Goal: Task Accomplishment & Management: Use online tool/utility

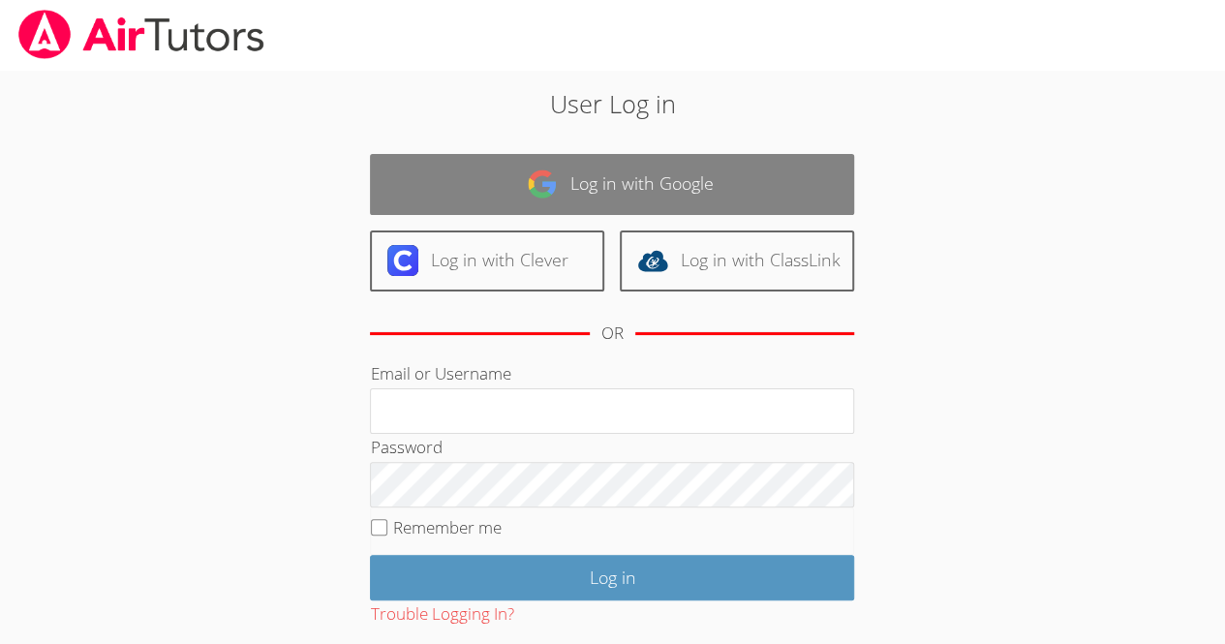
click at [737, 178] on link "Log in with Google" at bounding box center [612, 184] width 484 height 61
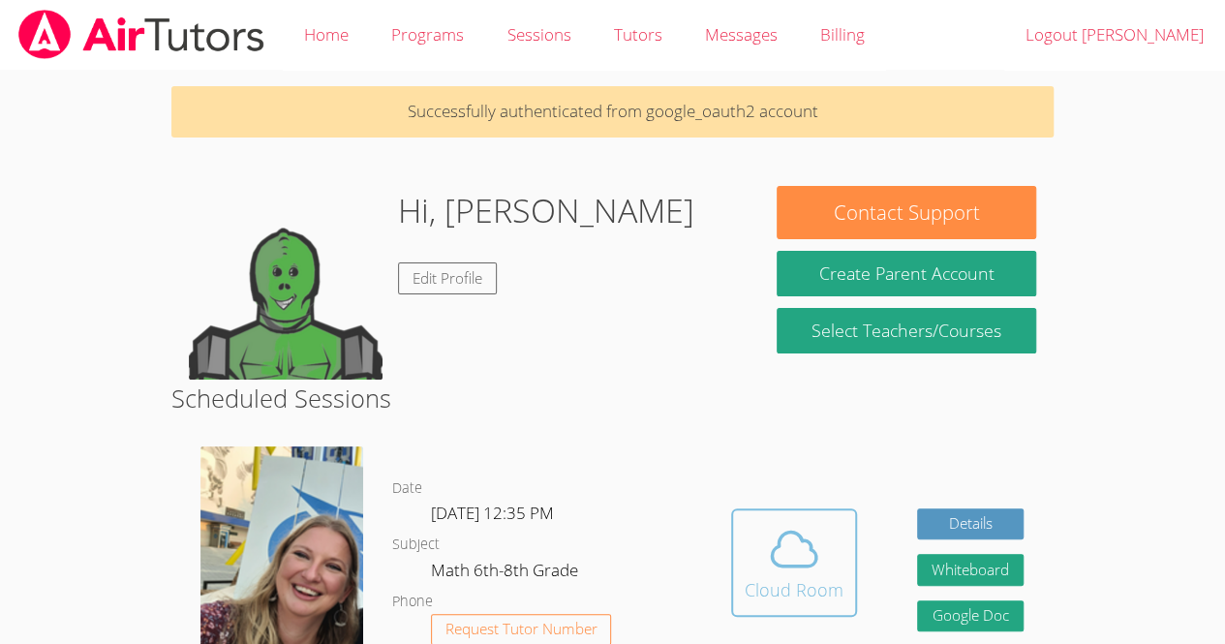
scroll to position [564, 0]
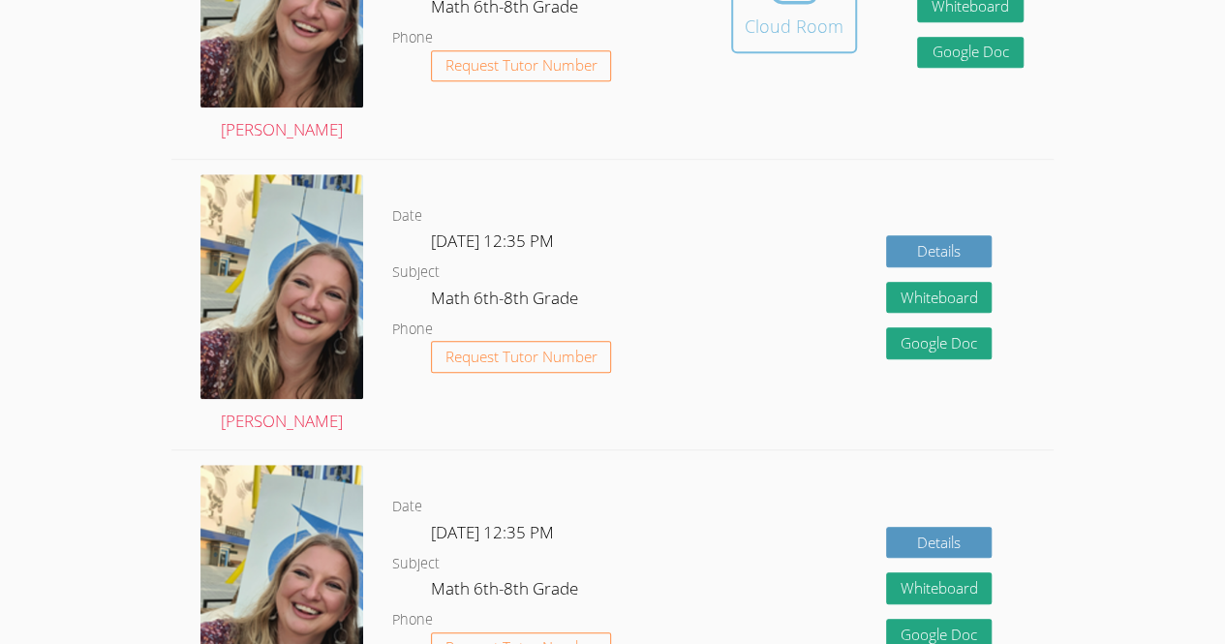
click at [789, 20] on div "Cloud Room" at bounding box center [794, 26] width 99 height 27
click at [755, 23] on div "Cloud Room" at bounding box center [794, 26] width 99 height 27
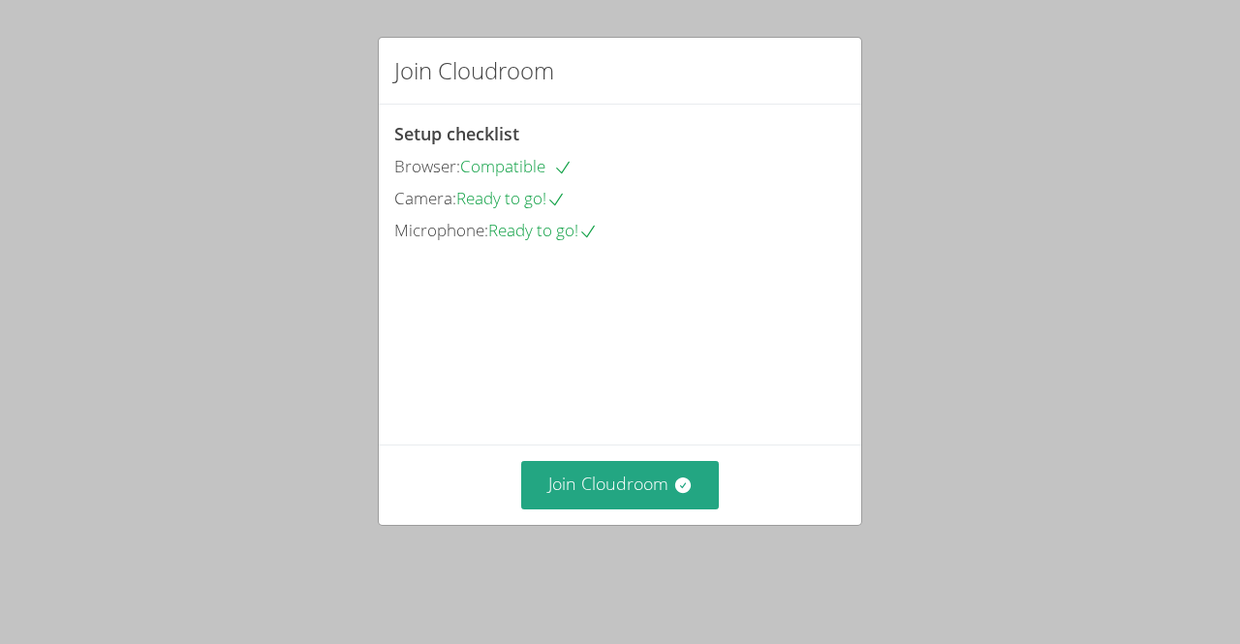
click at [651, 564] on div "Join Cloudroom Setup checklist Browser: Compatible Camera: Ready to go! Microph…" at bounding box center [620, 322] width 1240 height 644
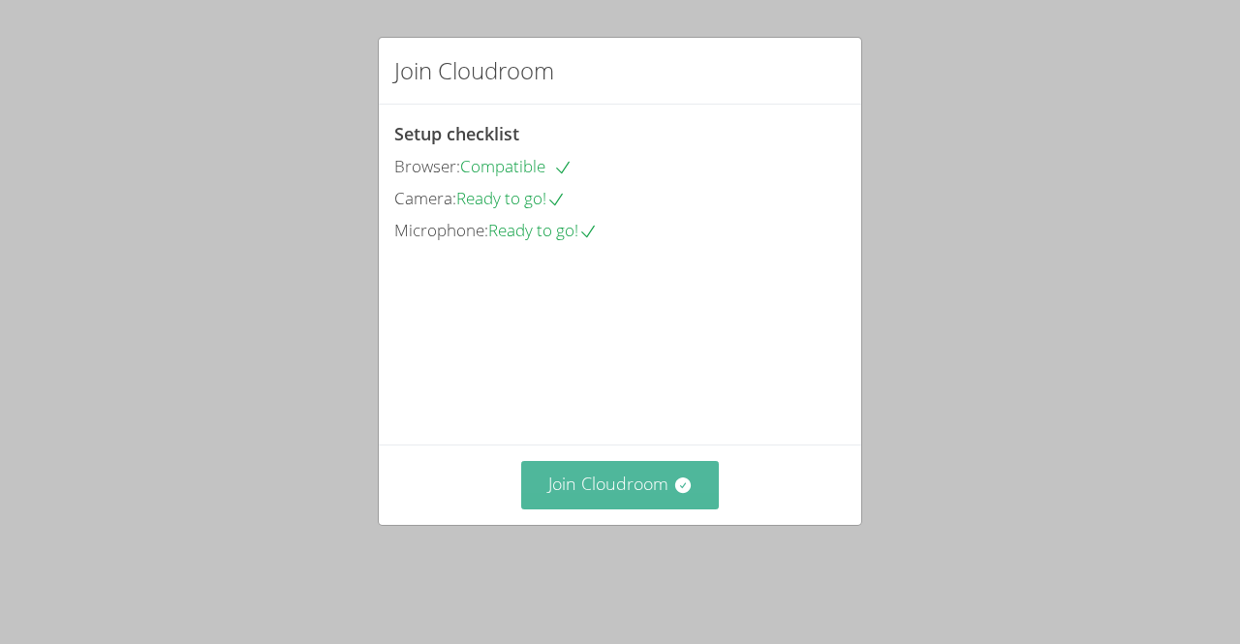
click at [656, 508] on button "Join Cloudroom" at bounding box center [620, 484] width 199 height 47
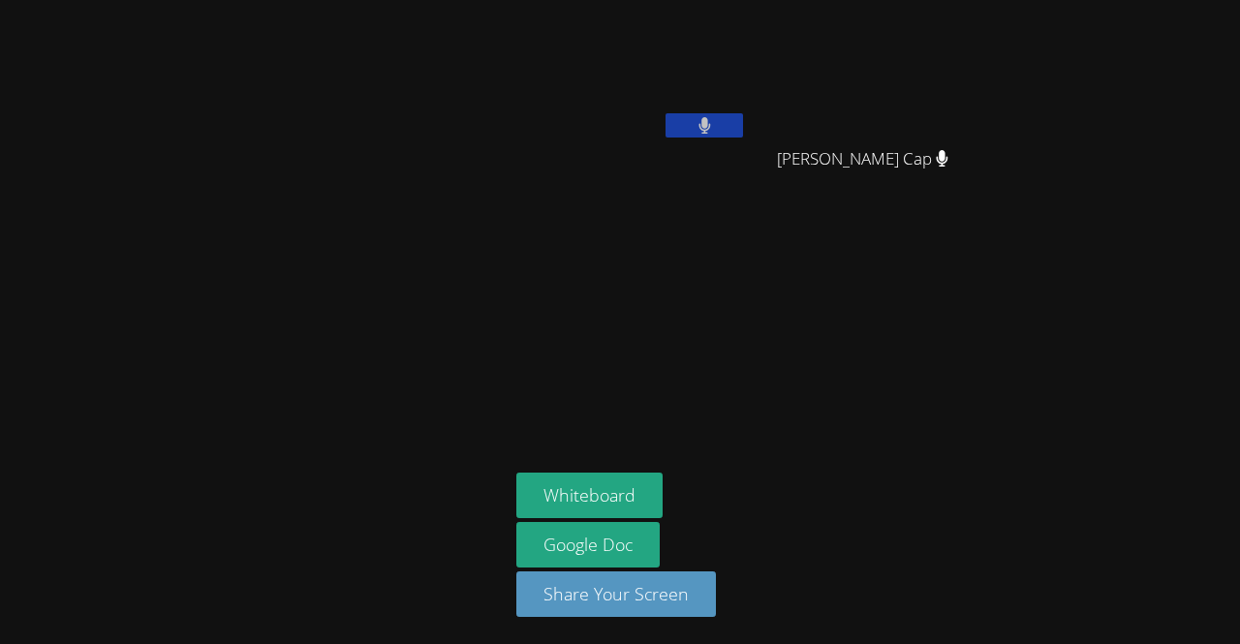
click at [692, 135] on button at bounding box center [703, 125] width 77 height 24
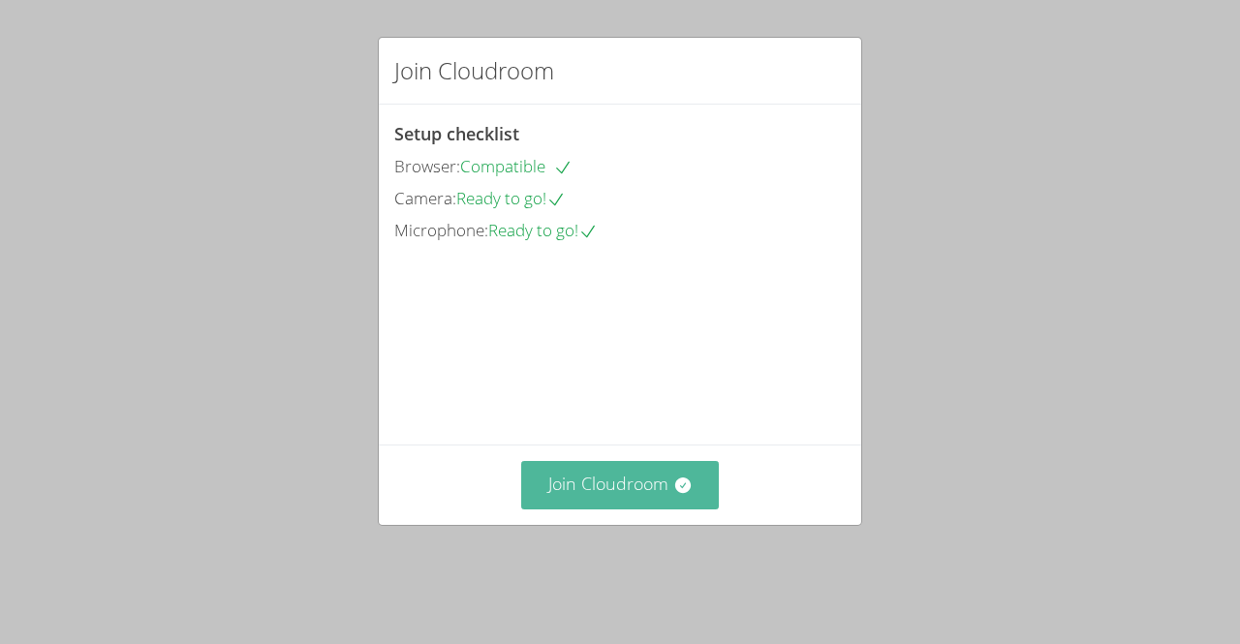
click at [612, 491] on button "Join Cloudroom" at bounding box center [620, 484] width 199 height 47
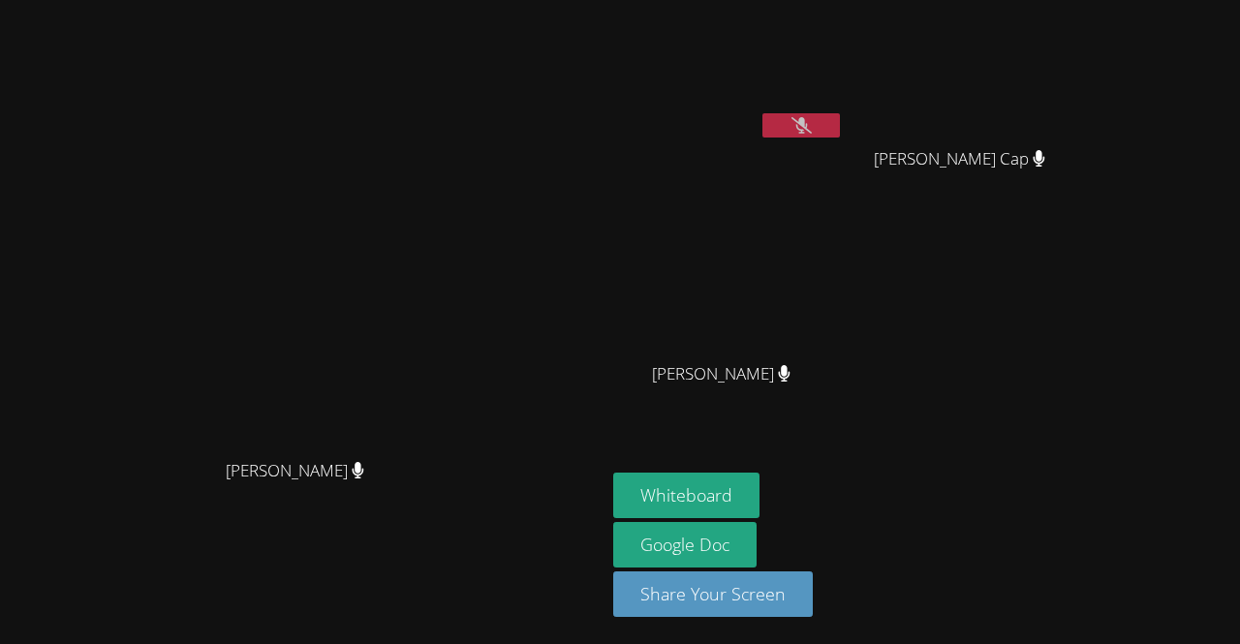
click at [812, 124] on icon at bounding box center [801, 125] width 20 height 16
click at [807, 124] on icon at bounding box center [801, 125] width 12 height 16
click at [759, 506] on button "Whiteboard" at bounding box center [686, 496] width 146 height 46
click at [812, 123] on icon at bounding box center [801, 125] width 20 height 16
click at [840, 123] on button at bounding box center [800, 125] width 77 height 24
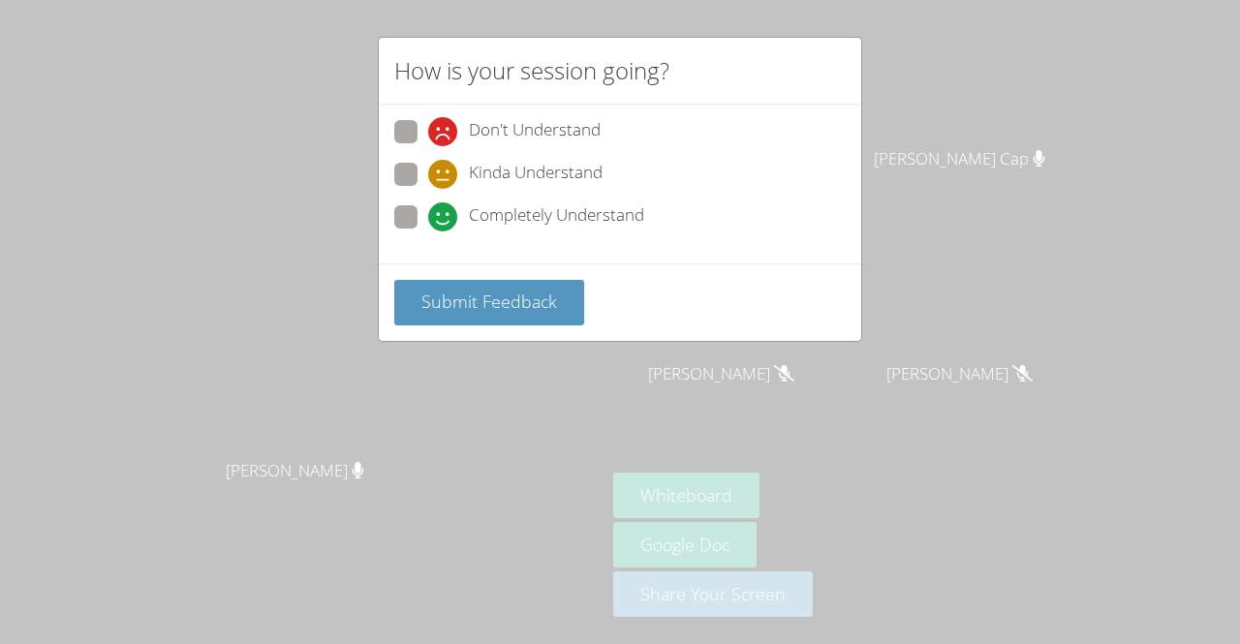
click at [428, 189] on span at bounding box center [428, 189] width 0 height 0
click at [428, 171] on input "Kinda Understand" at bounding box center [436, 171] width 16 height 16
radio input "true"
click at [428, 231] on span at bounding box center [428, 231] width 0 height 0
click at [428, 212] on input "Completely Understand" at bounding box center [436, 213] width 16 height 16
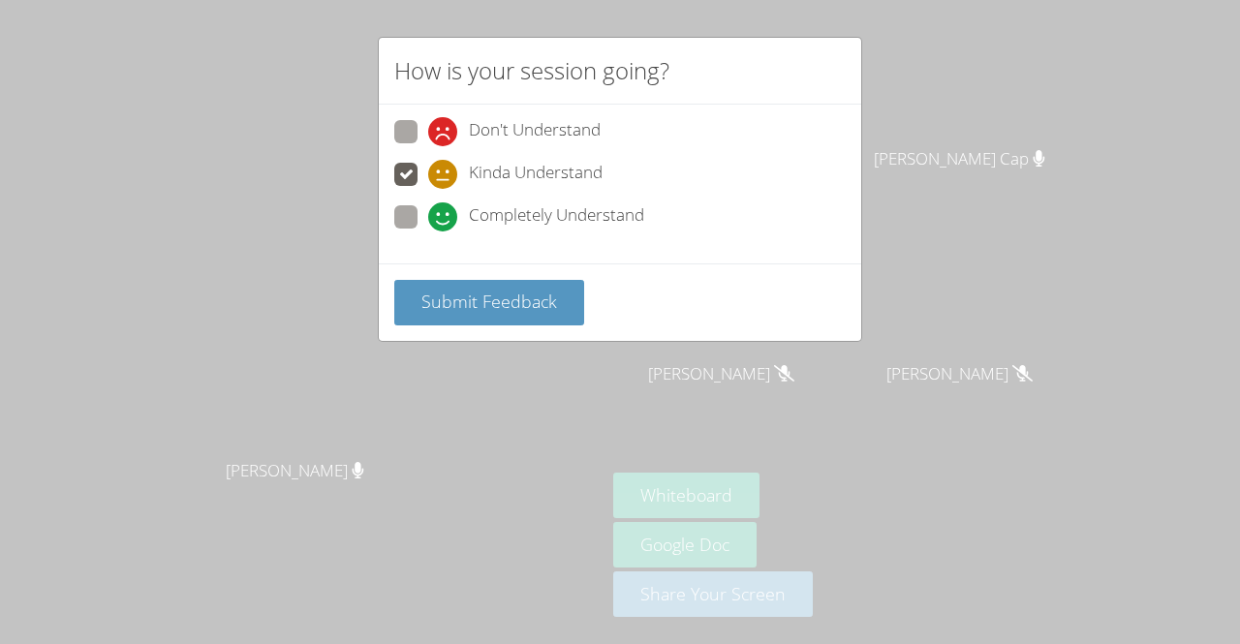
radio input "true"
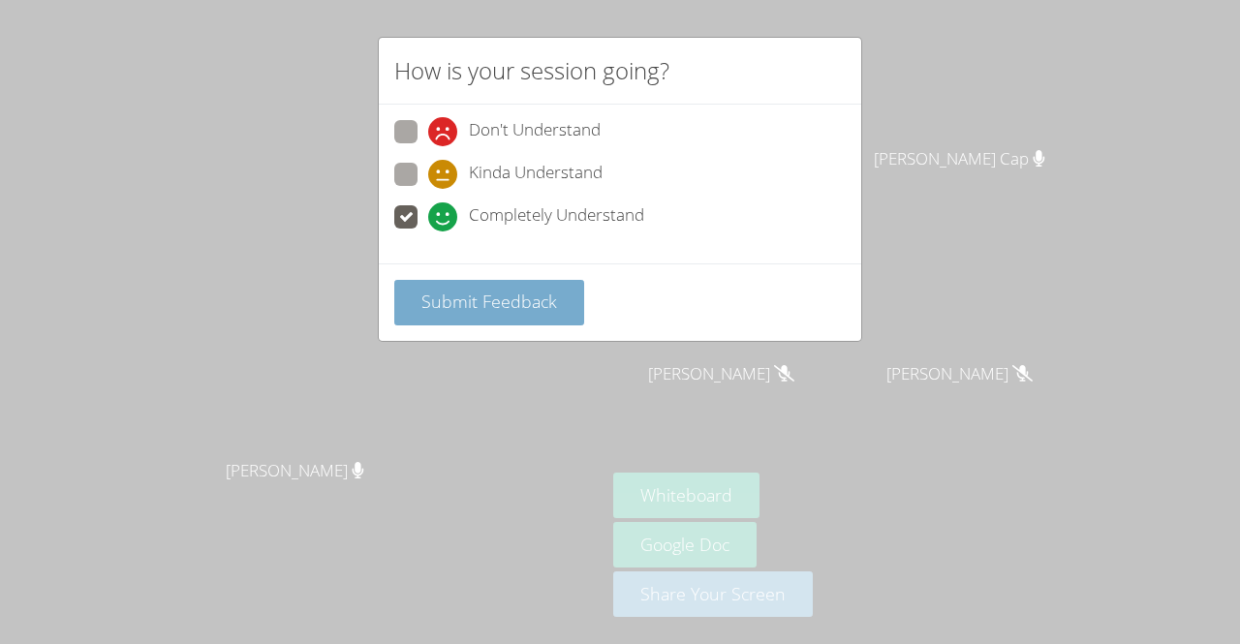
click at [528, 311] on button "Submit Feedback" at bounding box center [489, 303] width 190 height 46
